Goal: Entertainment & Leisure: Consume media (video, audio)

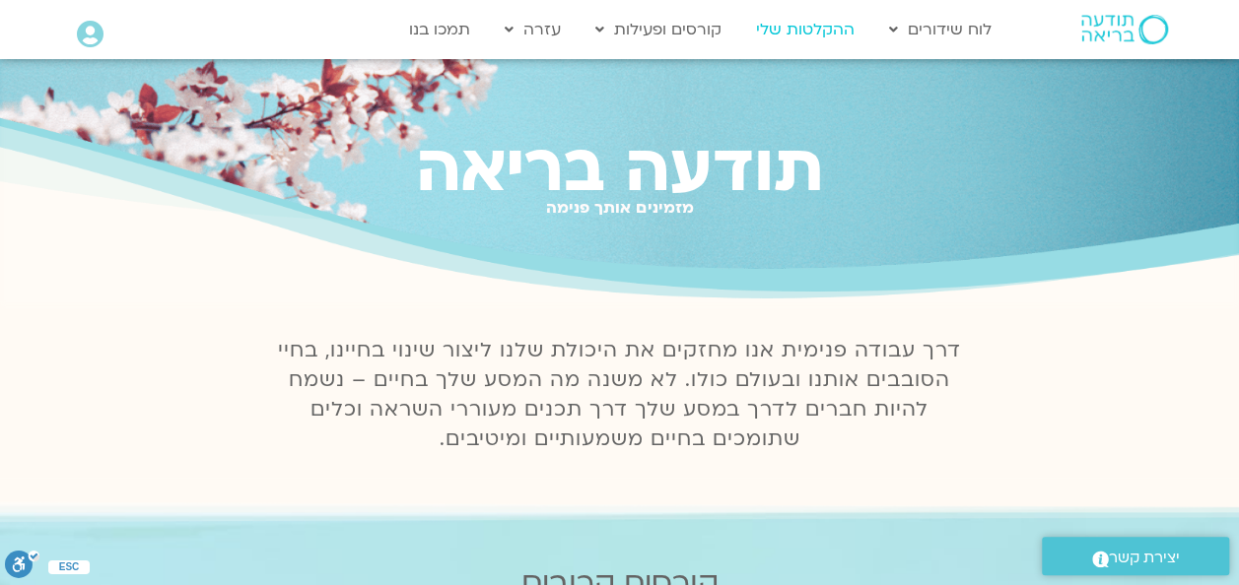
click at [822, 24] on link "ההקלטות שלי" at bounding box center [805, 29] width 118 height 37
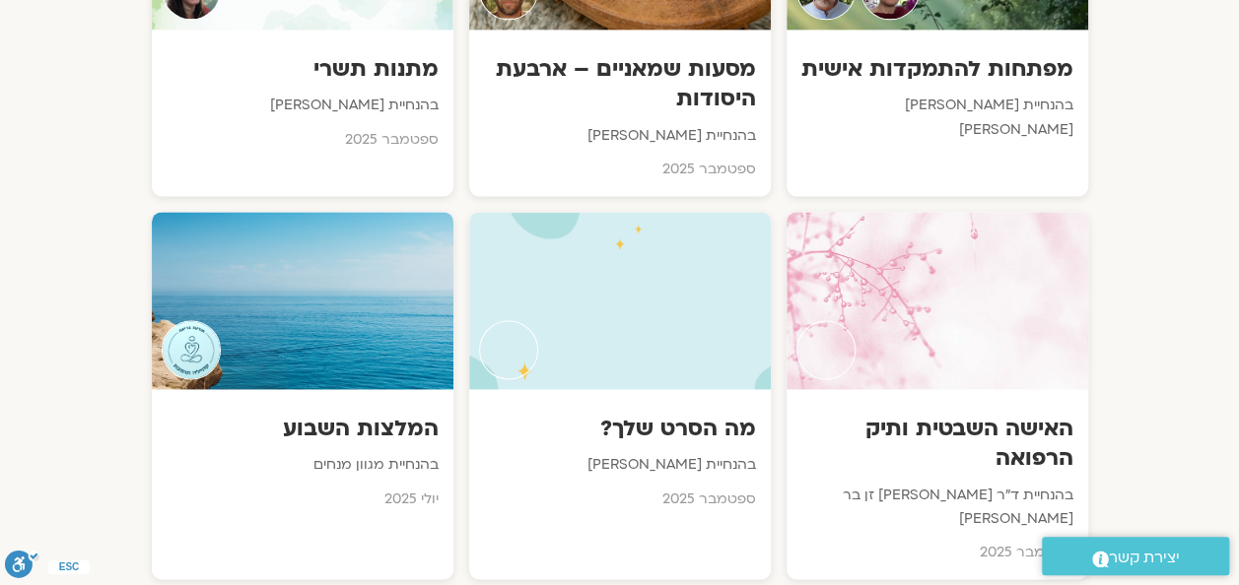
scroll to position [1380, 0]
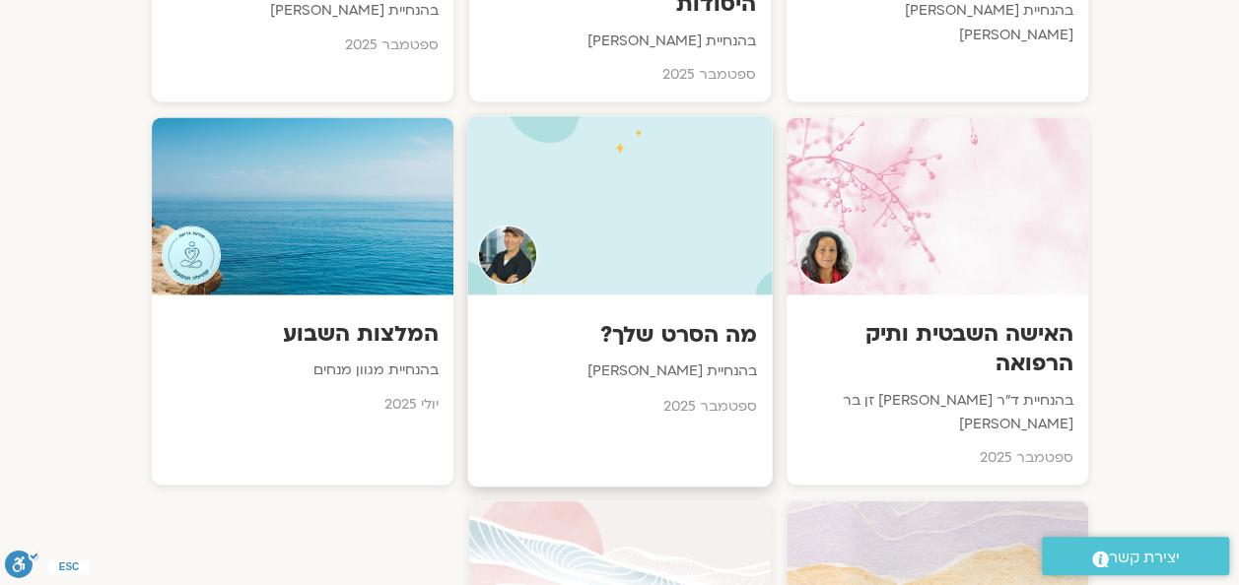
click at [646, 319] on h3 "מה הסרט שלך?" at bounding box center [619, 334] width 275 height 31
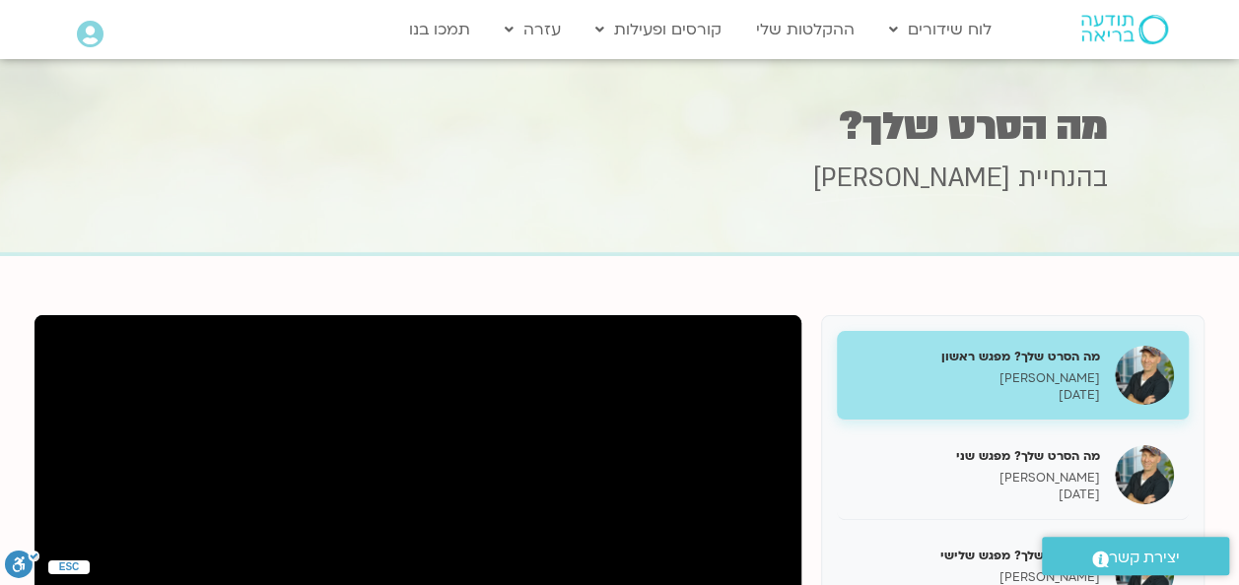
scroll to position [296, 0]
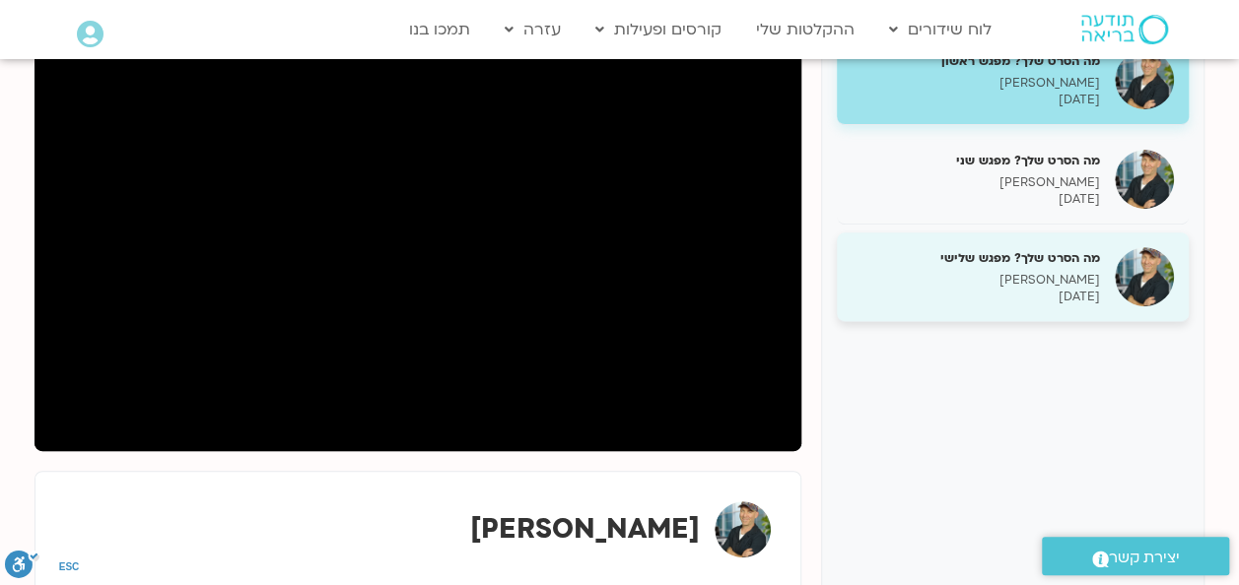
click at [978, 262] on h5 "מה הסרט שלך? מפגש שלישי" at bounding box center [975, 258] width 248 height 18
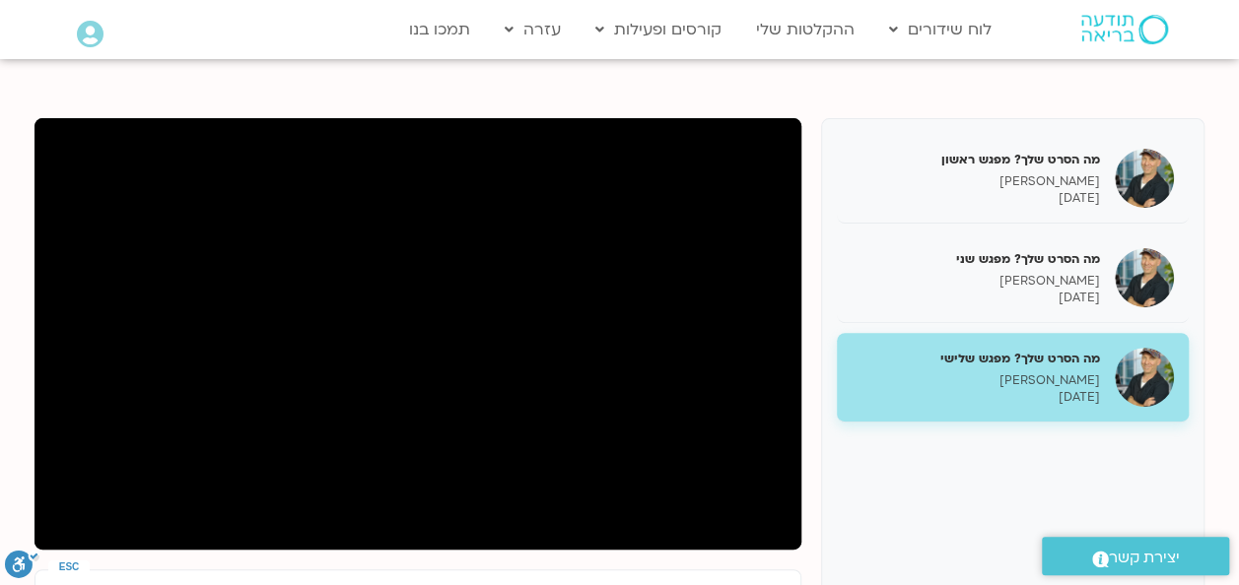
scroll to position [236, 0]
